Goal: Task Accomplishment & Management: Manage account settings

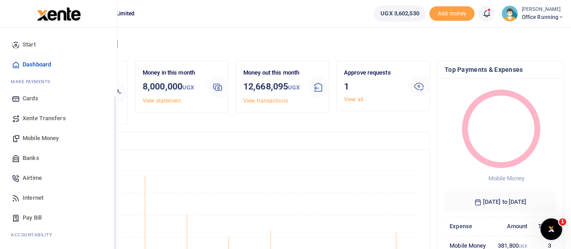
scroll to position [93, 0]
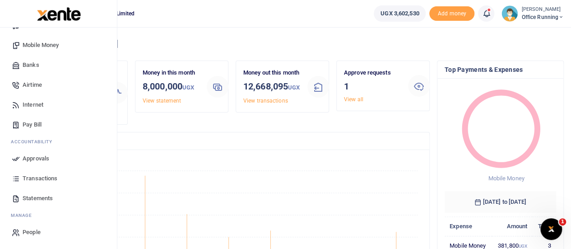
click at [41, 161] on span "Approvals" at bounding box center [36, 158] width 27 height 9
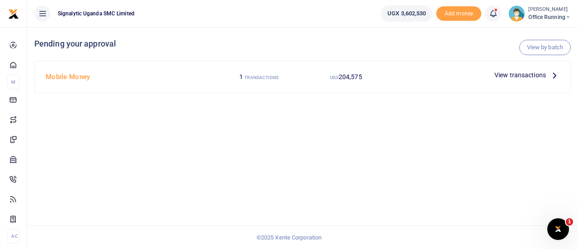
click at [515, 74] on span "View transactions" at bounding box center [519, 75] width 51 height 10
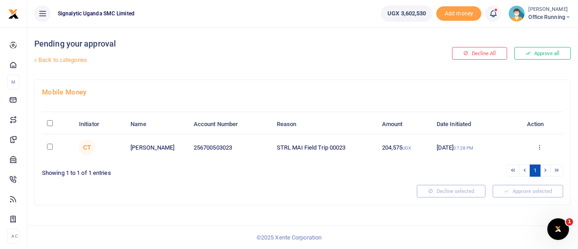
click at [538, 144] on icon at bounding box center [539, 147] width 6 height 6
click at [505, 160] on link "Approve" at bounding box center [506, 161] width 71 height 13
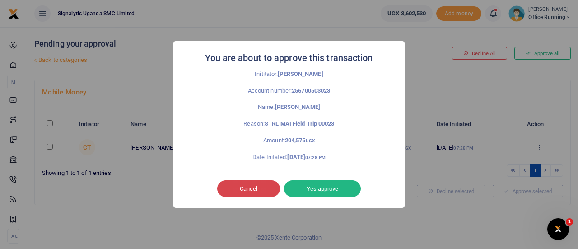
click at [234, 195] on button "Cancel" at bounding box center [248, 188] width 63 height 17
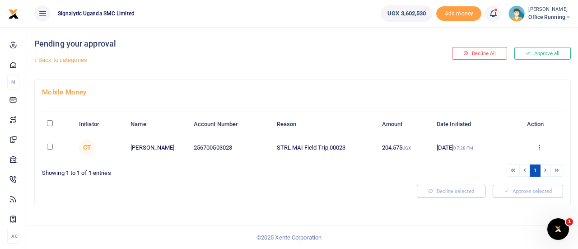
click at [539, 144] on icon at bounding box center [539, 147] width 6 height 6
click at [504, 157] on link "Approve" at bounding box center [506, 161] width 71 height 13
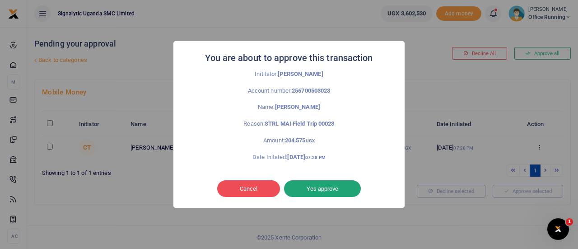
click at [329, 184] on button "Yes approve" at bounding box center [322, 188] width 77 height 17
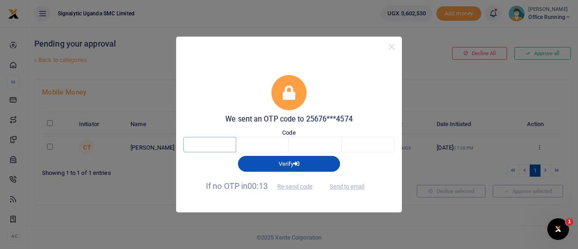
click at [202, 142] on input "text" at bounding box center [209, 144] width 53 height 15
type input "7"
type input "9"
type input "3"
type input "6"
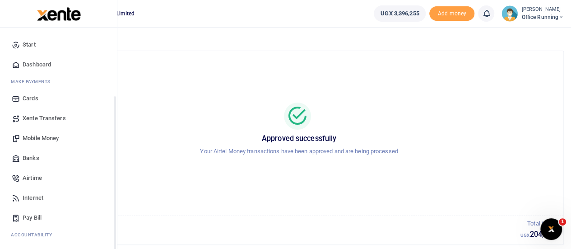
scroll to position [93, 0]
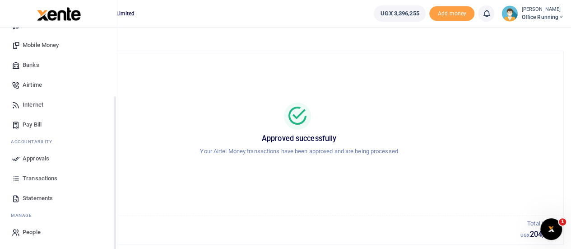
click at [38, 178] on span "Transactions" at bounding box center [40, 178] width 35 height 9
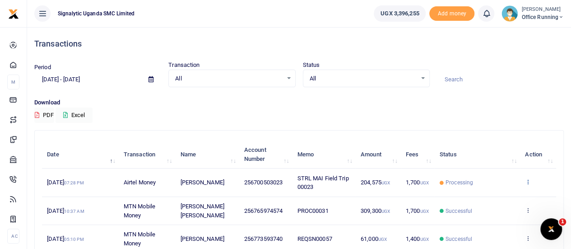
click at [527, 181] on icon at bounding box center [528, 181] width 6 height 6
click at [498, 199] on link "View details" at bounding box center [494, 197] width 71 height 13
